Goal: Navigation & Orientation: Understand site structure

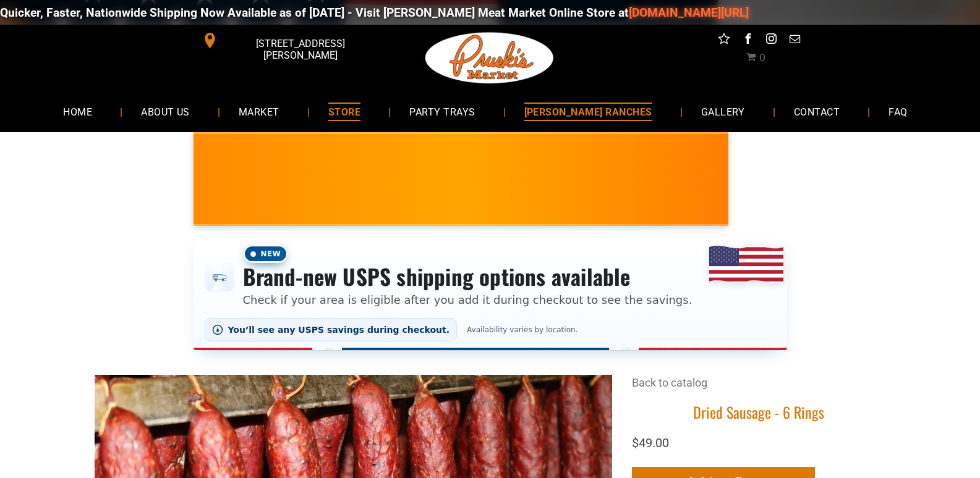
click at [640, 122] on link "[PERSON_NAME] RANCHES" at bounding box center [588, 111] width 165 height 33
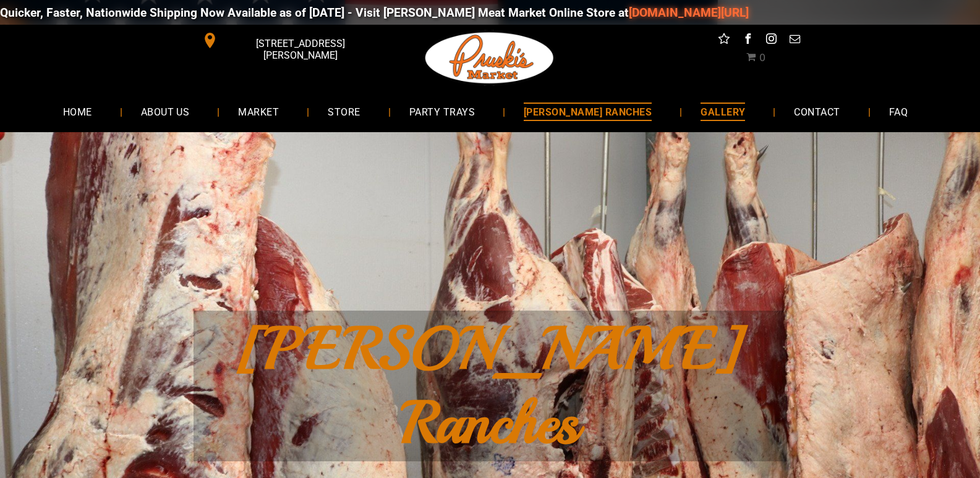
click at [719, 118] on span "GALLERY" at bounding box center [722, 112] width 45 height 18
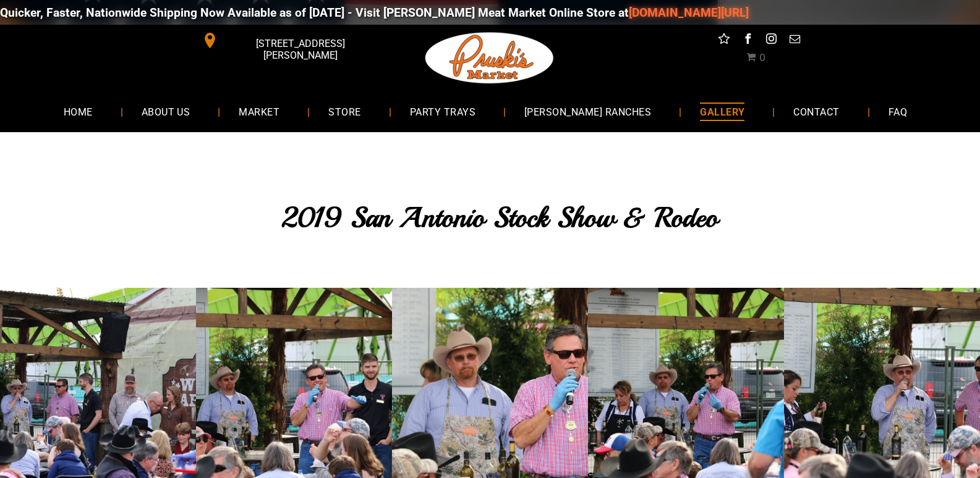
scroll to position [62, 0]
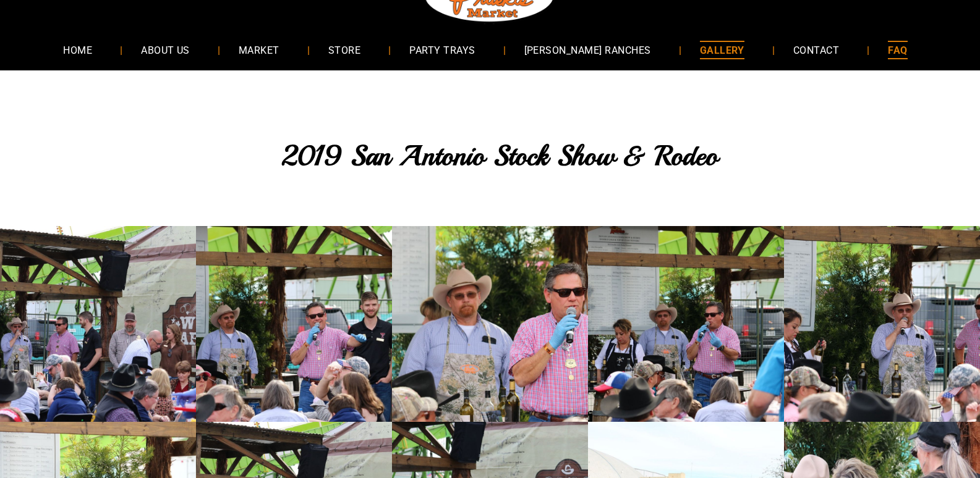
click at [893, 41] on link "FAQ" at bounding box center [897, 49] width 56 height 33
